Goal: Navigation & Orientation: Find specific page/section

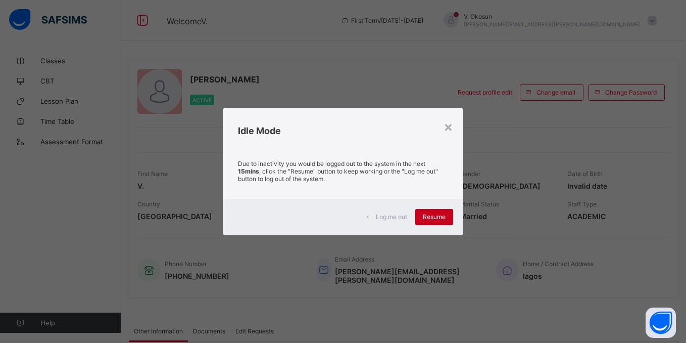
scroll to position [36, 0]
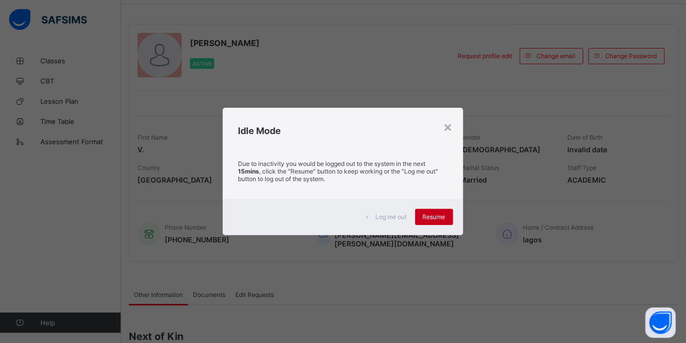
click at [429, 218] on span "Resume" at bounding box center [434, 217] width 23 height 8
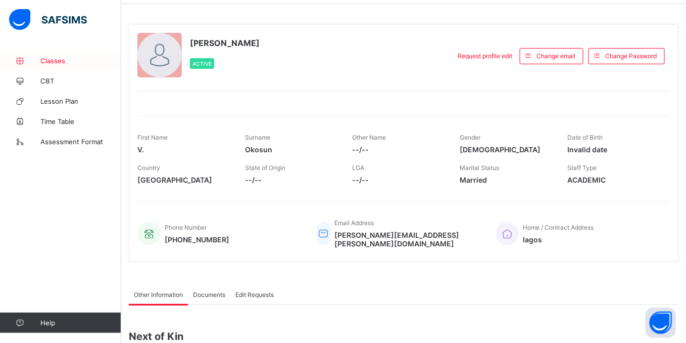
click at [51, 61] on span "Classes" at bounding box center [80, 61] width 81 height 8
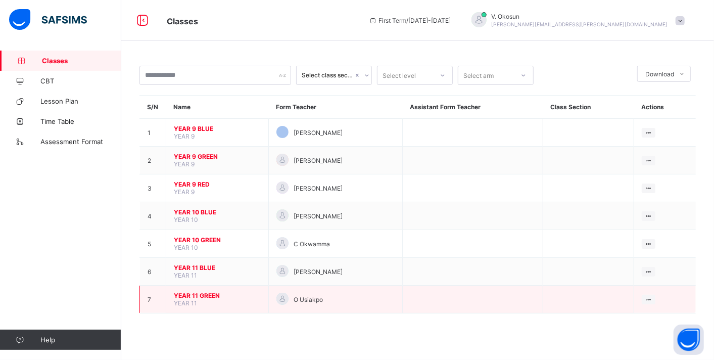
click at [199, 292] on span "YEAR 11 GREEN" at bounding box center [217, 295] width 87 height 8
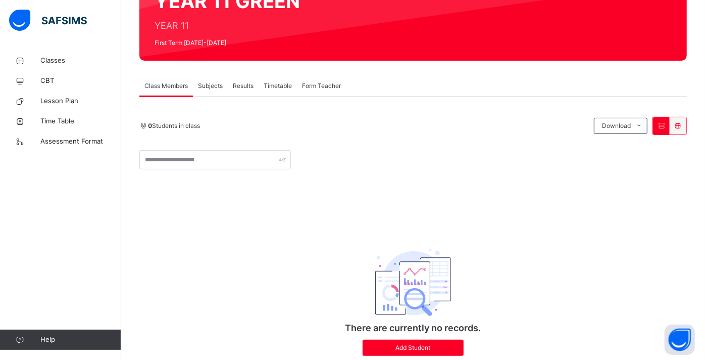
scroll to position [115, 0]
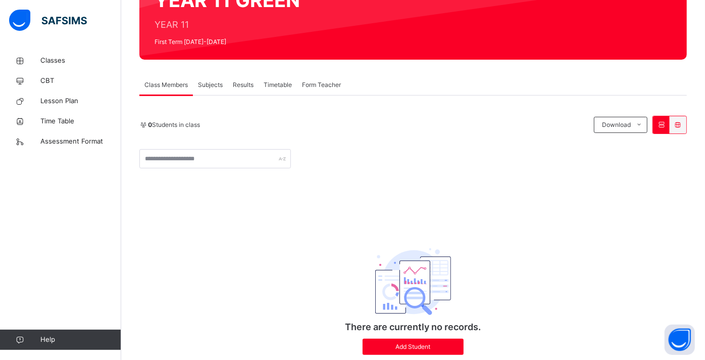
click at [216, 84] on span "Subjects" at bounding box center [210, 84] width 25 height 9
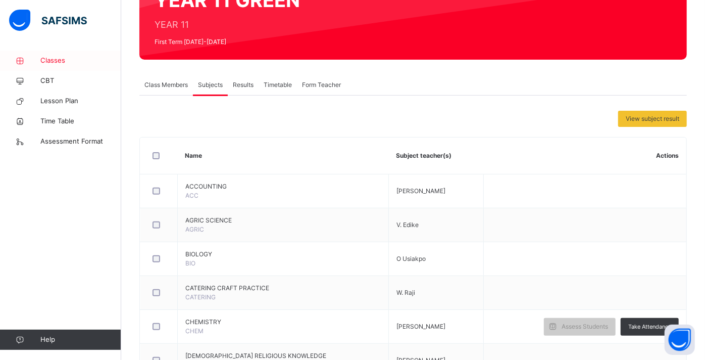
click at [62, 58] on span "Classes" at bounding box center [80, 61] width 81 height 10
